Goal: Find specific page/section: Find specific page/section

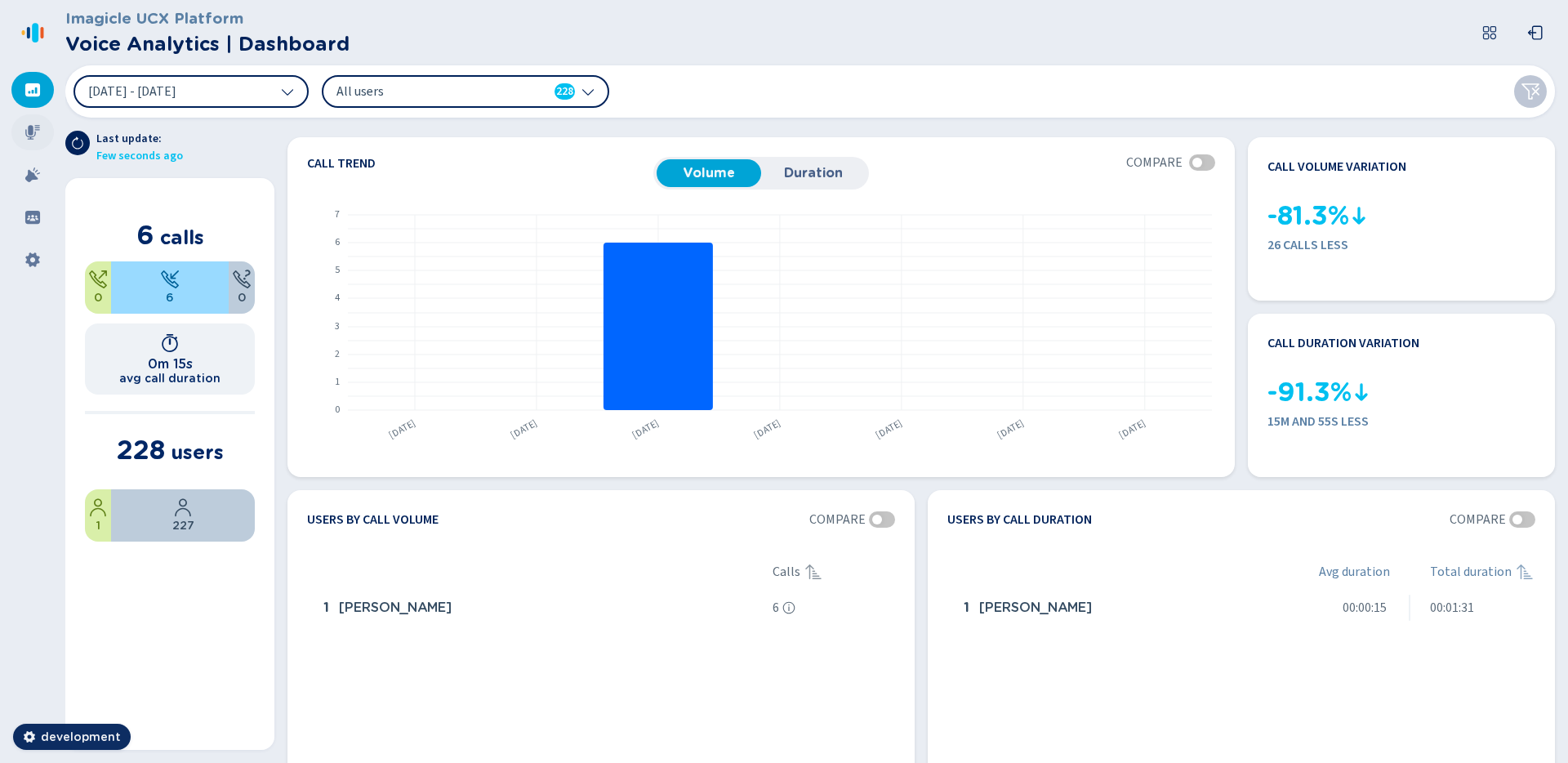
click at [26, 134] on icon at bounding box center [32, 132] width 14 height 14
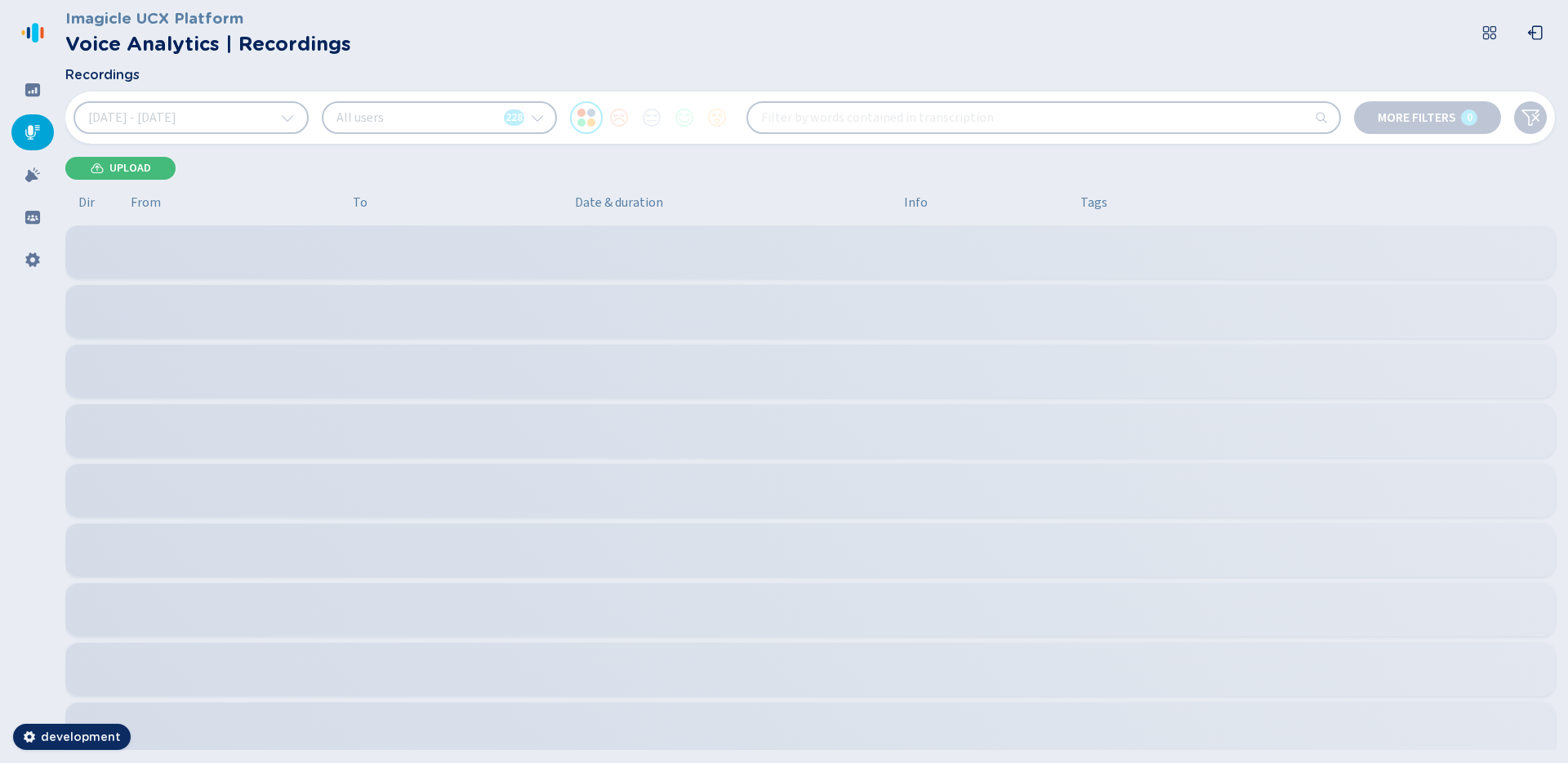
click at [1453, 185] on div "Imagicle UCX Platform Voice Analytics | Recordings Recordings [DATE] - [DATE] A…" at bounding box center [817, 381] width 1502 height 763
